Goal: Task Accomplishment & Management: Use online tool/utility

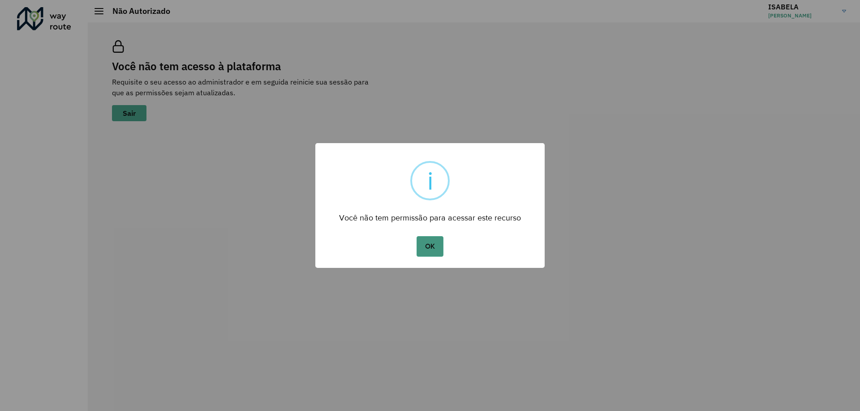
click at [442, 245] on button "OK" at bounding box center [429, 246] width 26 height 21
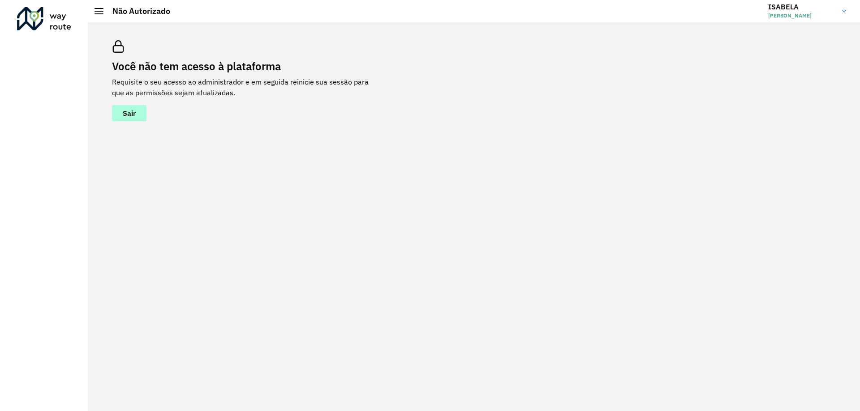
click at [118, 120] on button "Sair" at bounding box center [129, 113] width 34 height 16
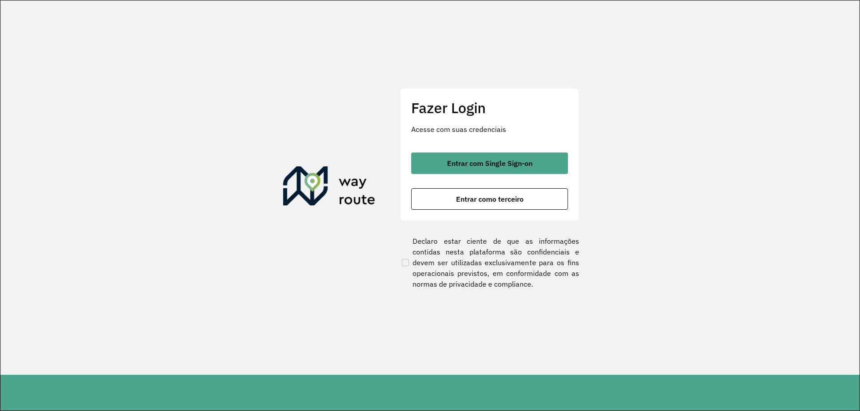
click at [442, 178] on div "Entrar com Single Sign-on Entrar como terceiro" at bounding box center [489, 181] width 157 height 57
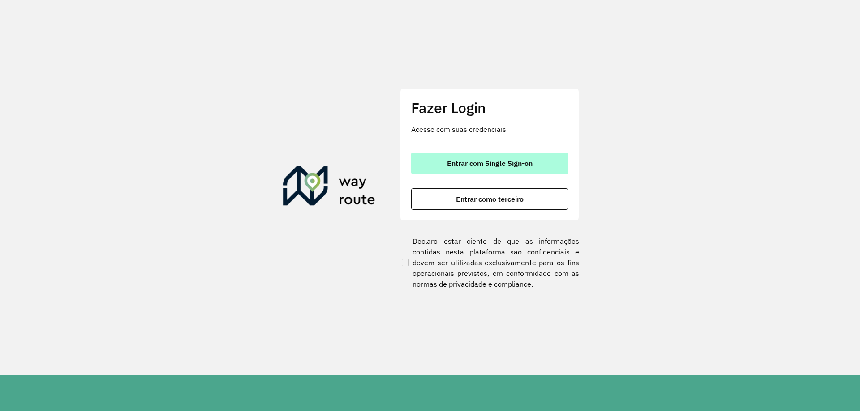
click at [436, 169] on button "Entrar com Single Sign-on" at bounding box center [489, 163] width 157 height 21
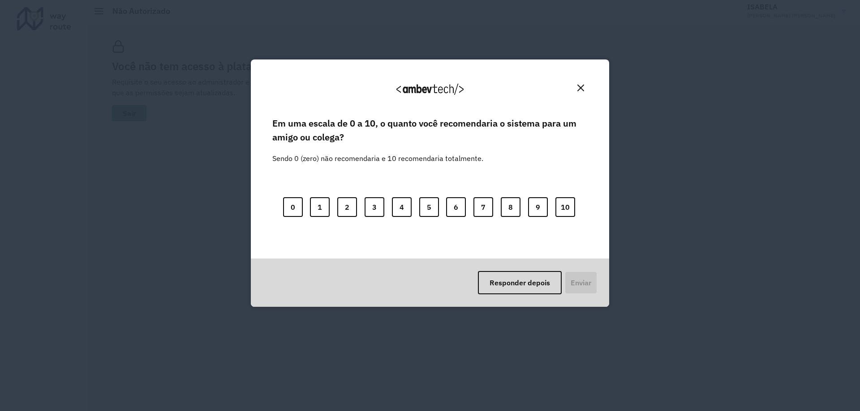
click at [582, 88] on img "Close" at bounding box center [580, 88] width 7 height 7
